Goal: Task Accomplishment & Management: Manage account settings

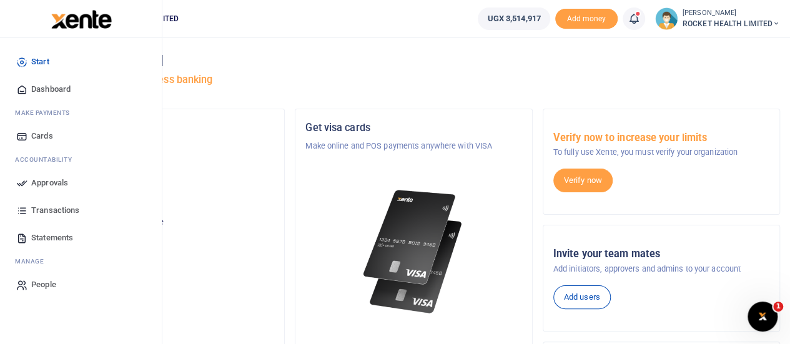
click at [41, 180] on span "Approvals" at bounding box center [49, 183] width 37 height 12
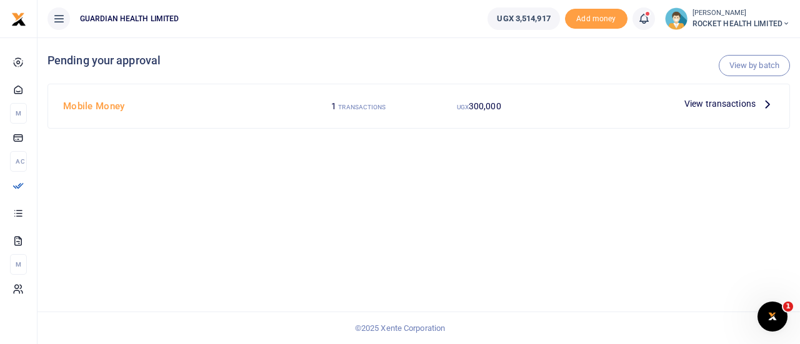
click at [721, 103] on span "View transactions" at bounding box center [719, 104] width 71 height 14
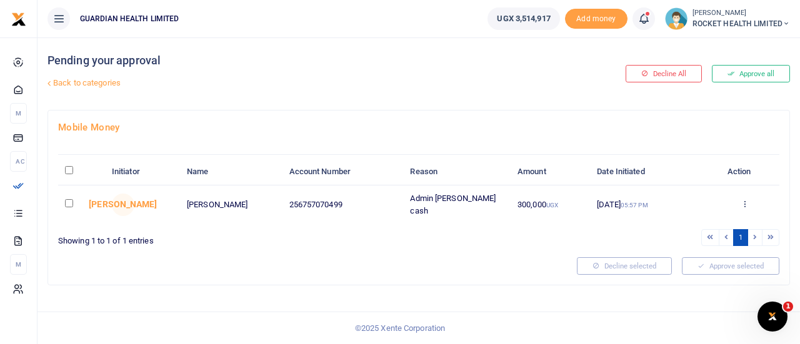
click at [68, 199] on input "checkbox" at bounding box center [69, 203] width 8 height 8
checkbox input "true"
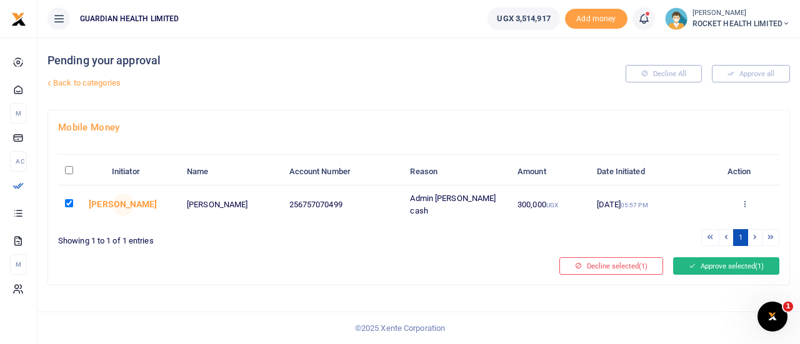
click at [742, 265] on button "Approve selected (1)" at bounding box center [726, 265] width 106 height 17
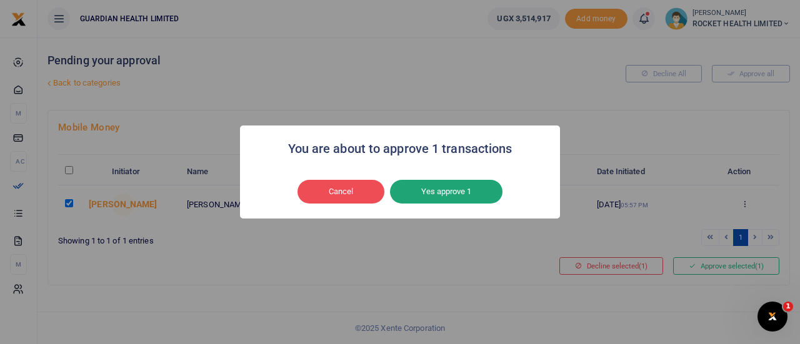
click at [464, 196] on button "Yes approve 1" at bounding box center [446, 192] width 112 height 24
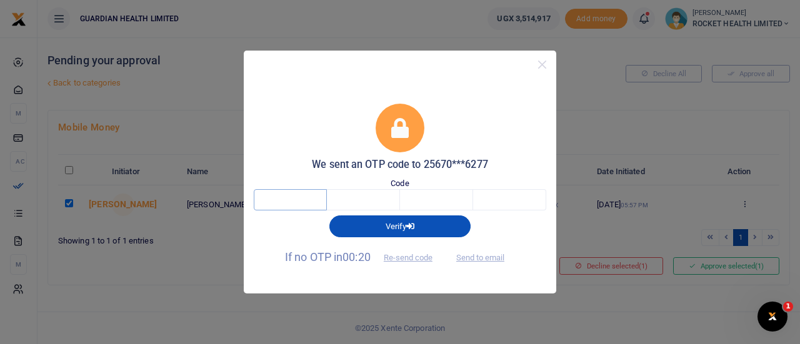
click at [296, 202] on input "text" at bounding box center [290, 199] width 73 height 21
type input "6"
type input "5"
type input "2"
